Goal: Task Accomplishment & Management: Use online tool/utility

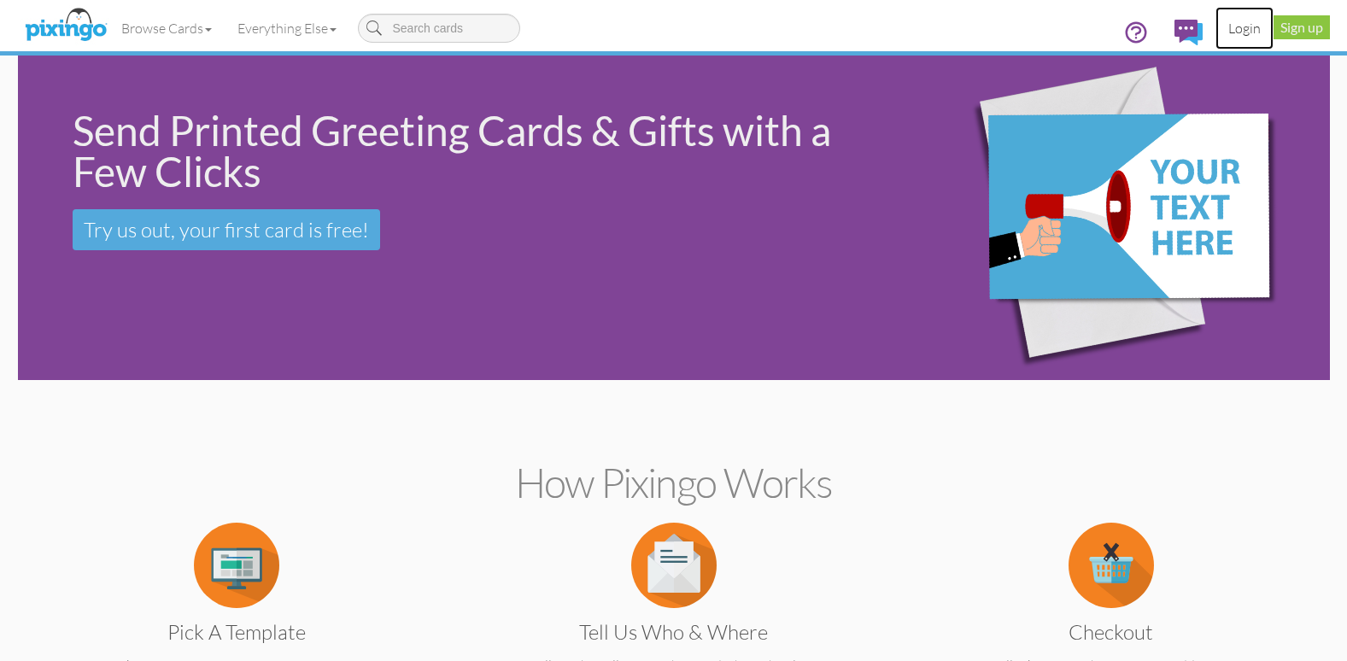
click at [1256, 26] on link "Login" at bounding box center [1245, 28] width 58 height 43
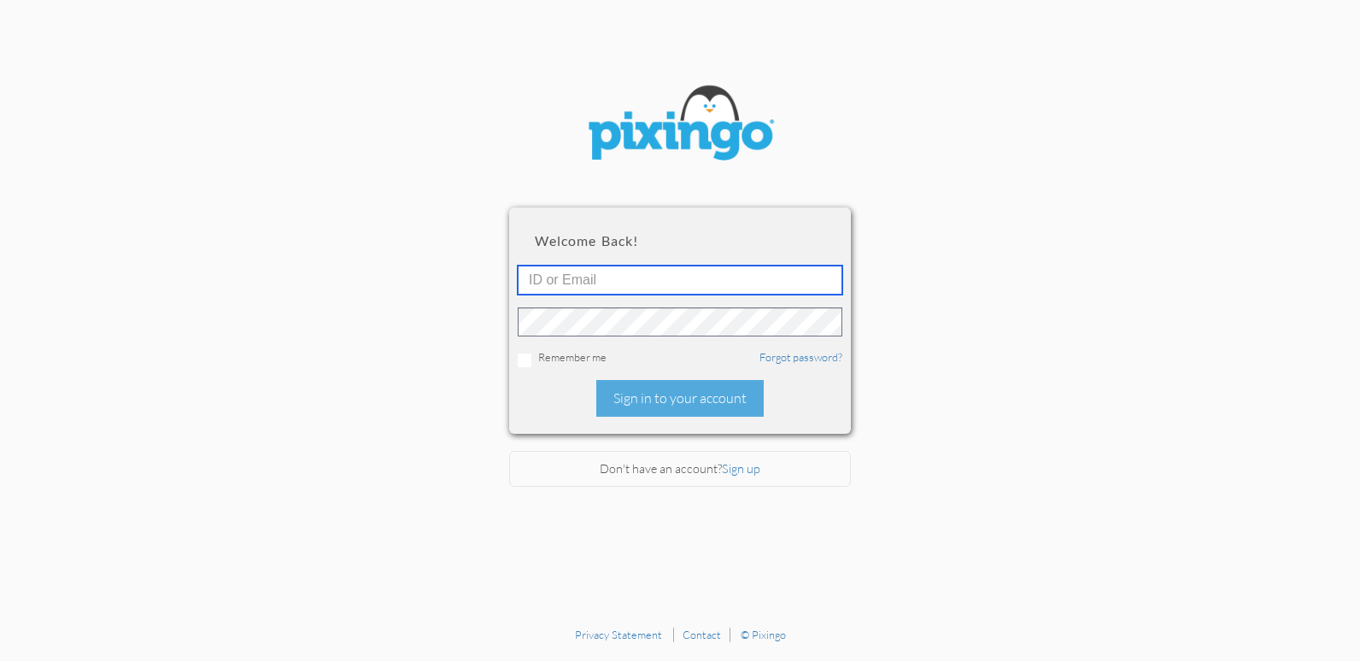
type input "[EMAIL_ADDRESS][DOMAIN_NAME]"
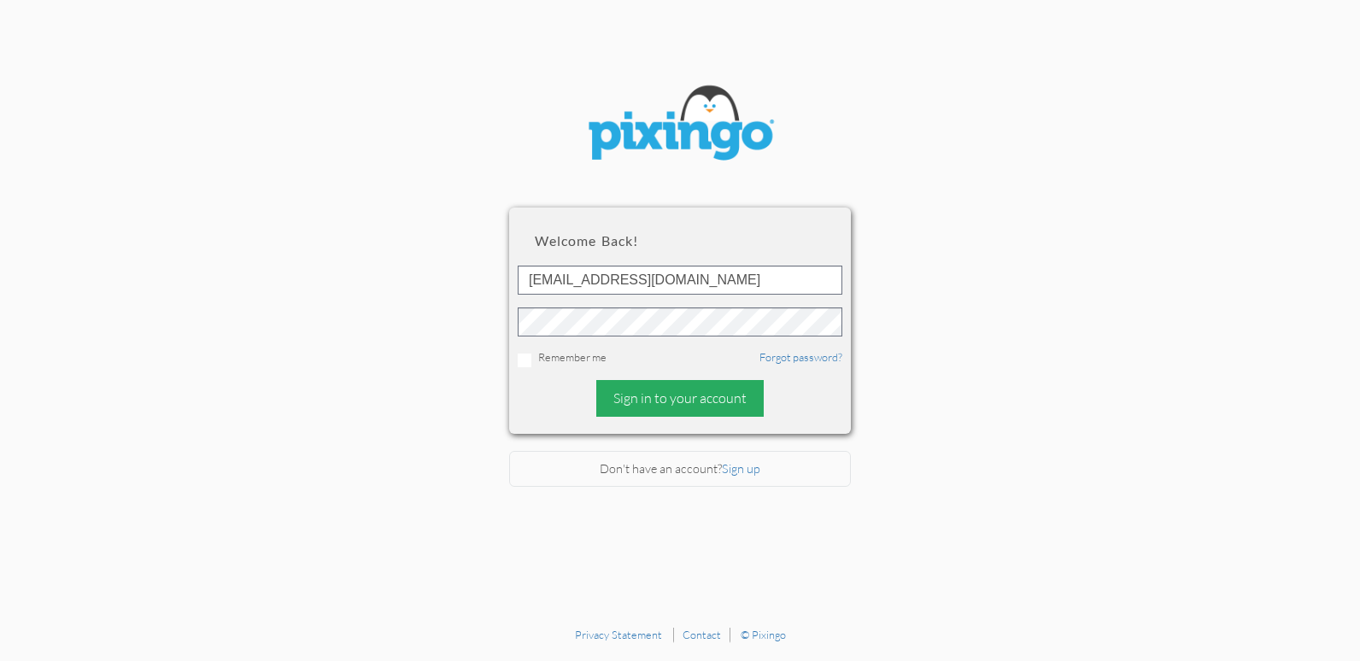
click at [683, 402] on div "Sign in to your account" at bounding box center [679, 398] width 167 height 37
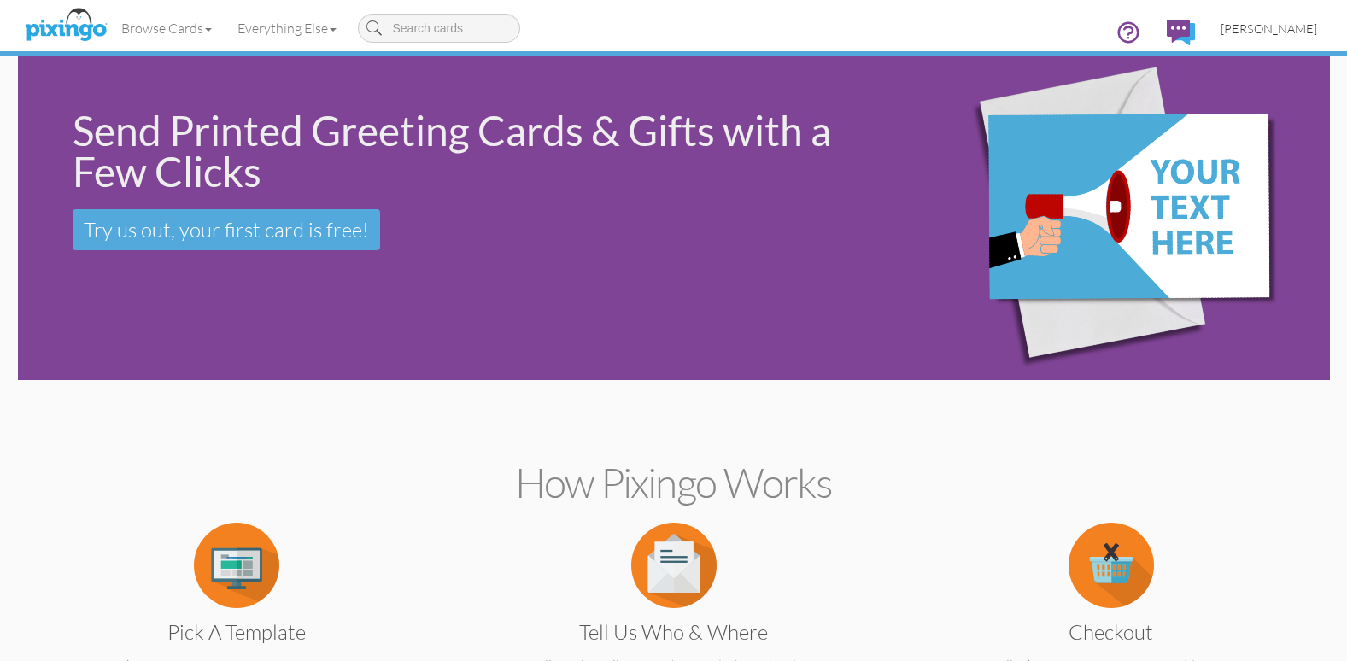
click at [1297, 24] on span "[PERSON_NAME]" at bounding box center [1269, 28] width 97 height 15
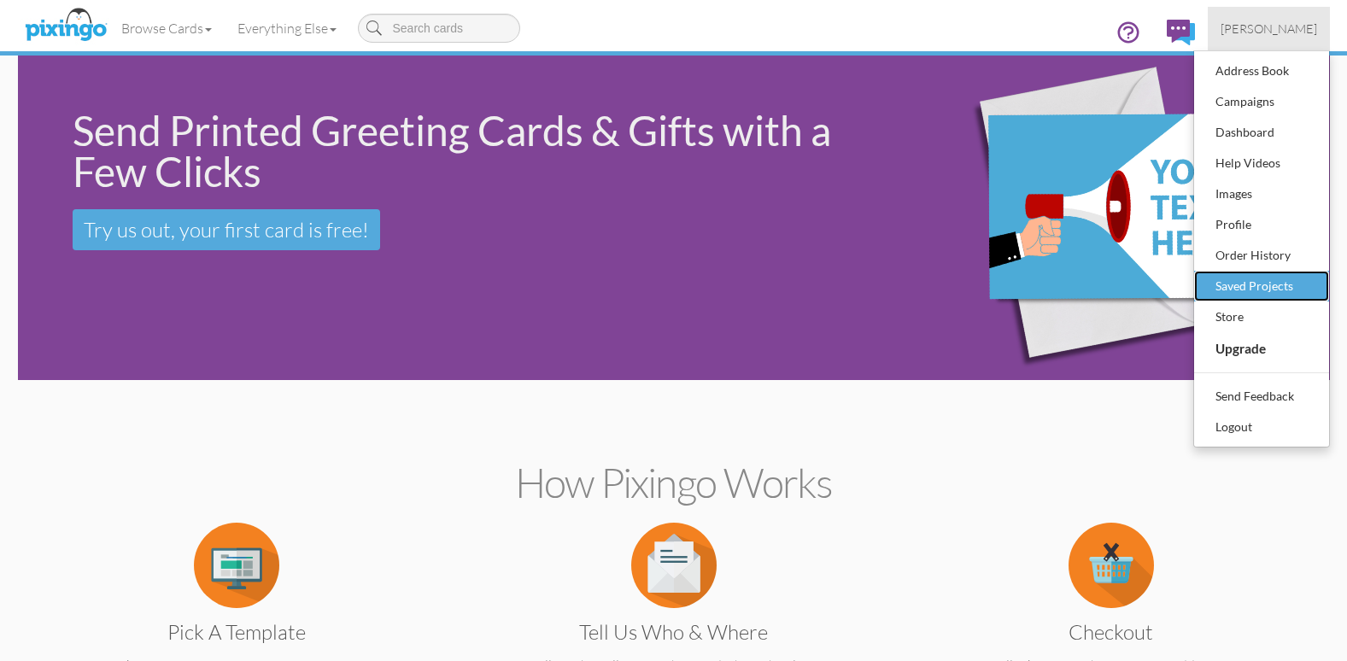
click at [1279, 287] on div "Saved Projects" at bounding box center [1261, 286] width 101 height 26
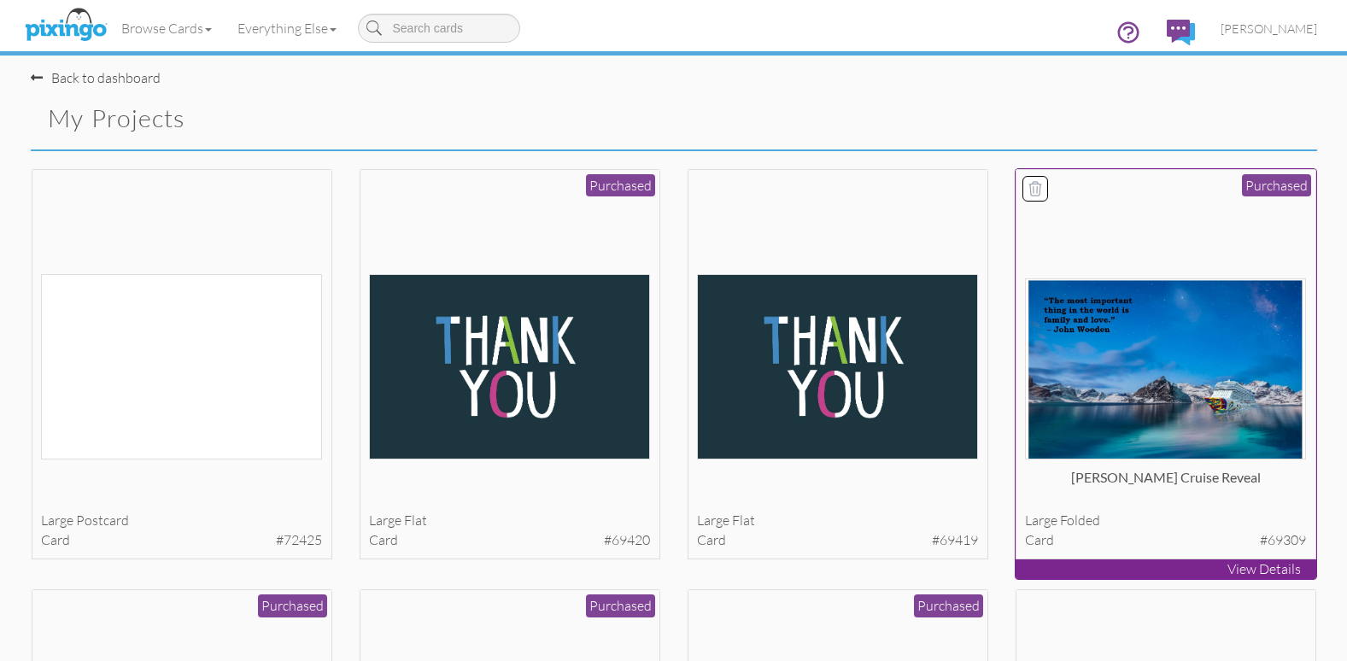
click at [1111, 353] on img at bounding box center [1165, 368] width 281 height 181
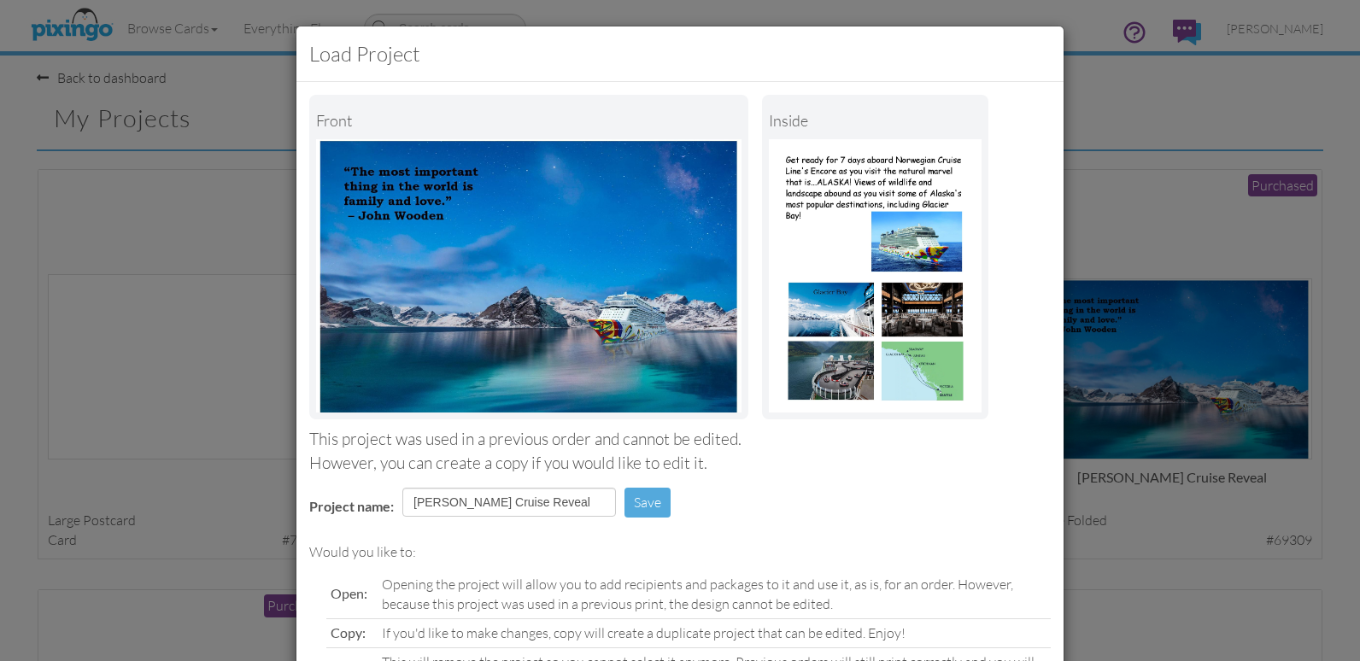
click at [1090, 105] on div "Load Project Front inside This project was used in a previous order and cannot …" at bounding box center [680, 330] width 1360 height 661
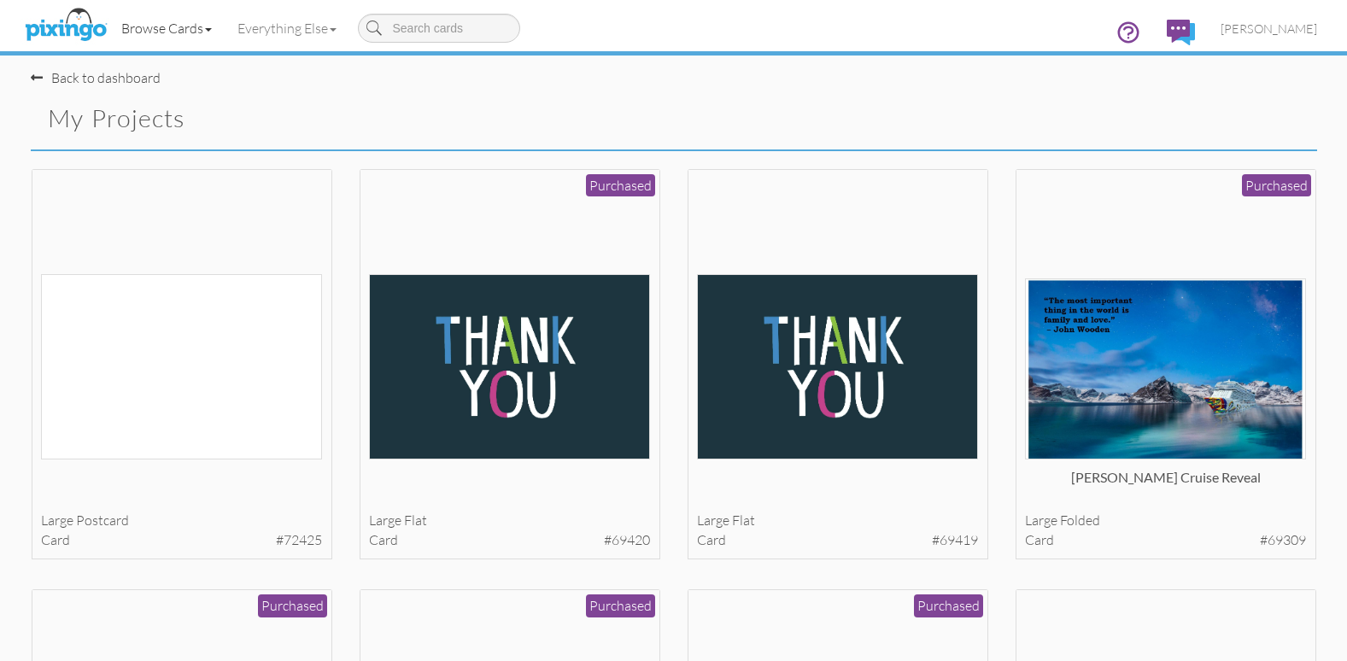
click at [218, 31] on link "Browse Cards" at bounding box center [166, 28] width 116 height 43
